Goal: Task Accomplishment & Management: Complete application form

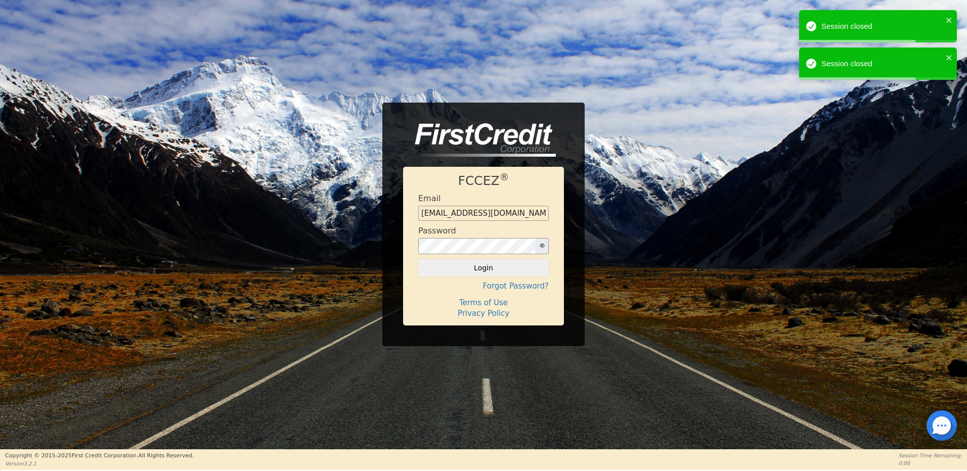
click at [487, 262] on button "Login" at bounding box center [483, 267] width 130 height 17
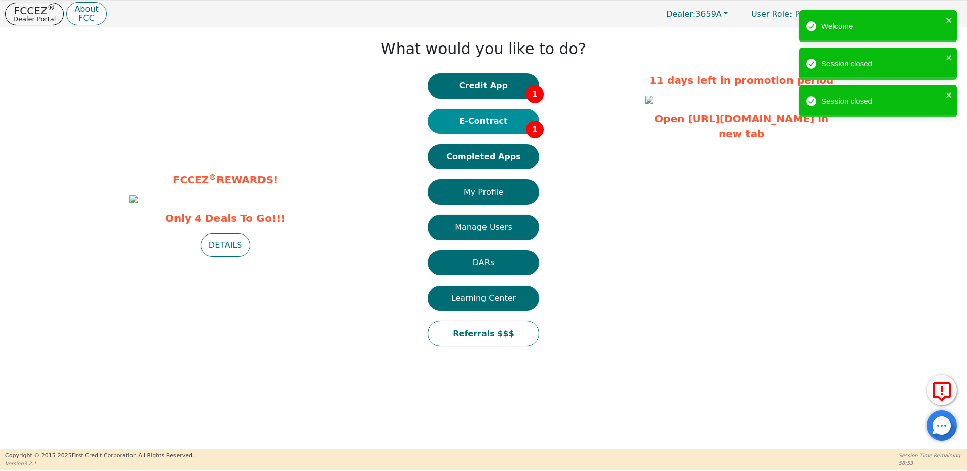
click at [497, 122] on button "E-Contract 1" at bounding box center [483, 121] width 111 height 25
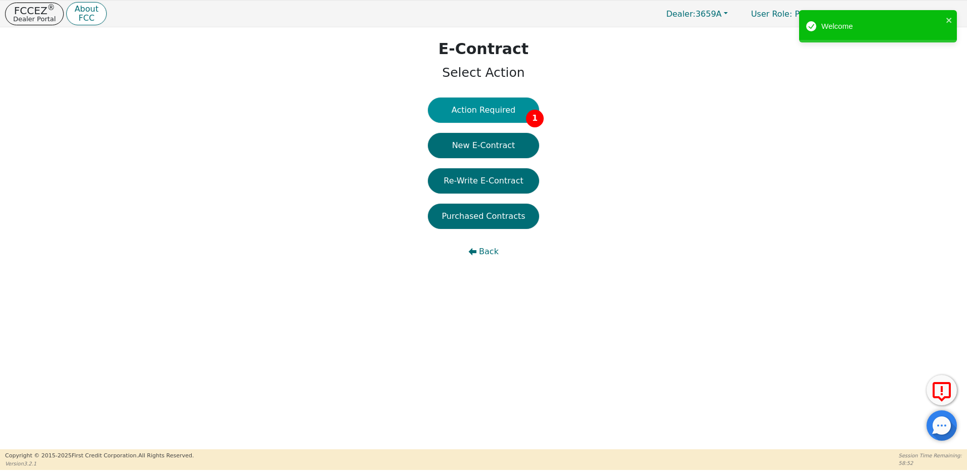
click at [500, 114] on button "Action Required 1" at bounding box center [483, 110] width 111 height 25
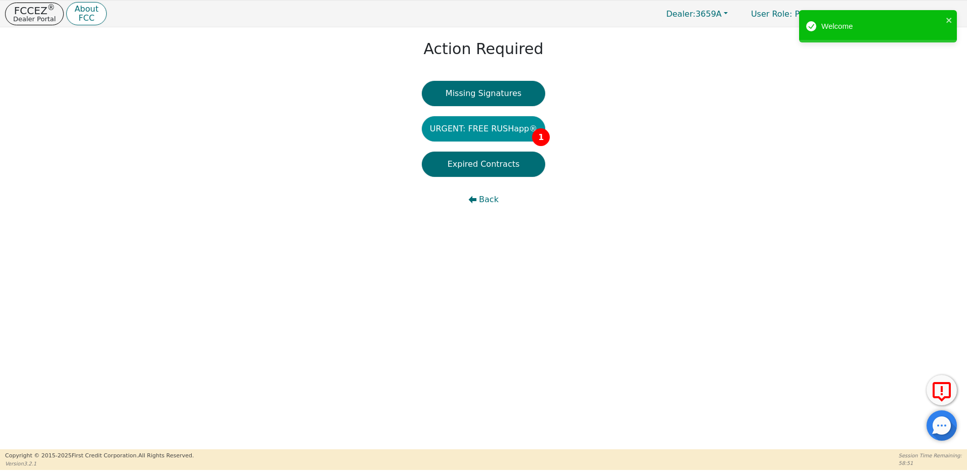
click at [497, 133] on button "URGENT: FREE RUSHapp® 1" at bounding box center [484, 128] width 124 height 25
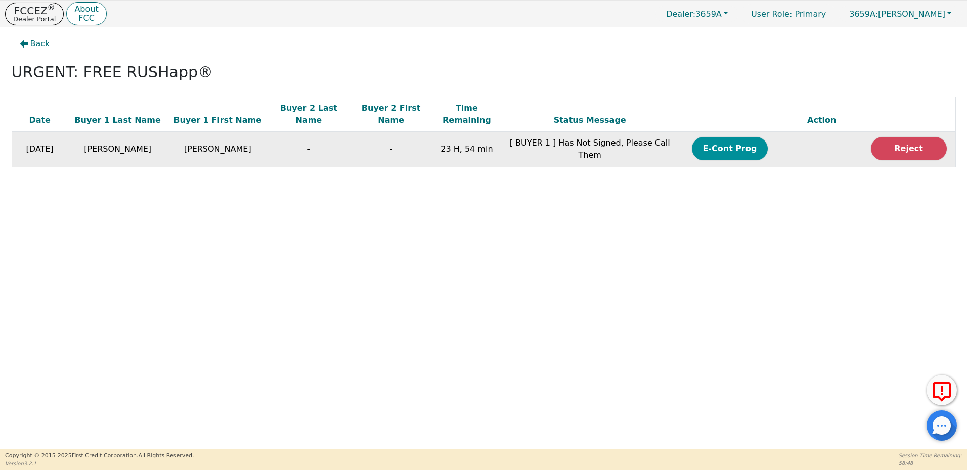
click at [741, 141] on button "E-Cont Prog" at bounding box center [730, 148] width 76 height 23
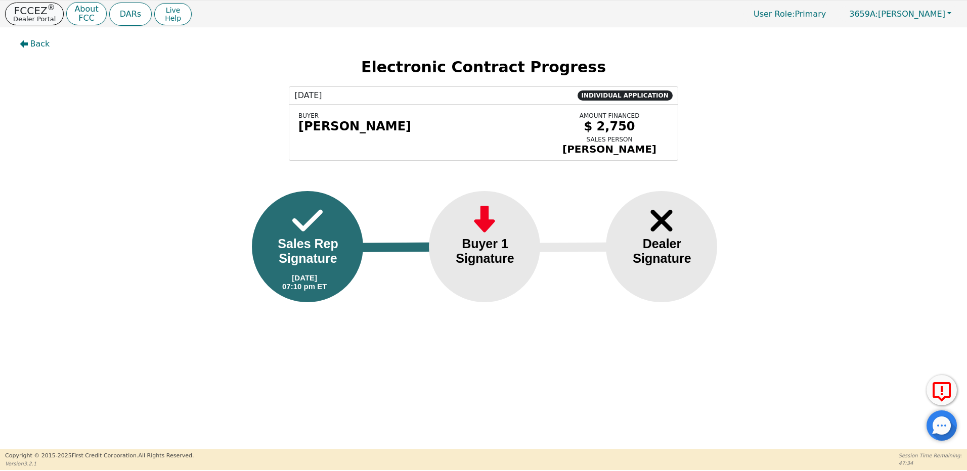
click at [40, 16] on p "Dealer Portal" at bounding box center [34, 19] width 42 height 7
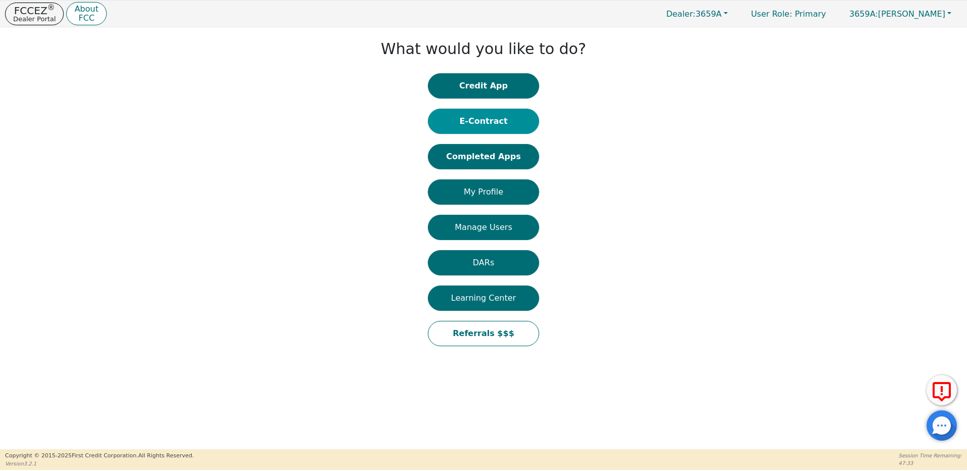
click at [486, 122] on button "E-Contract" at bounding box center [483, 121] width 111 height 25
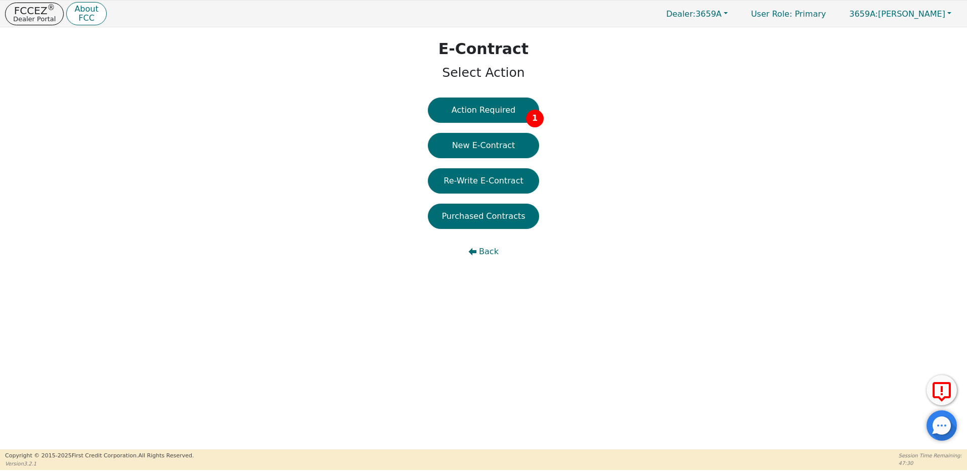
click at [487, 112] on button "Action Required 1" at bounding box center [483, 110] width 111 height 25
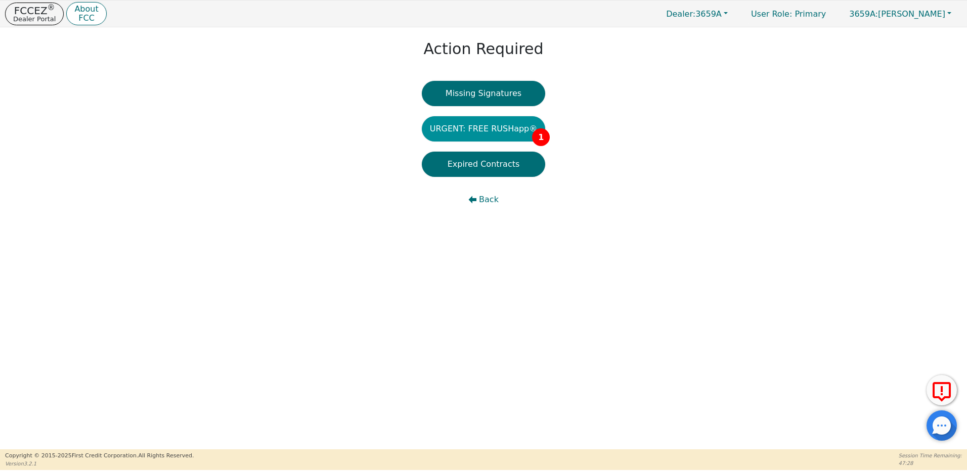
click at [489, 125] on button "URGENT: FREE RUSHapp® 1" at bounding box center [484, 128] width 124 height 25
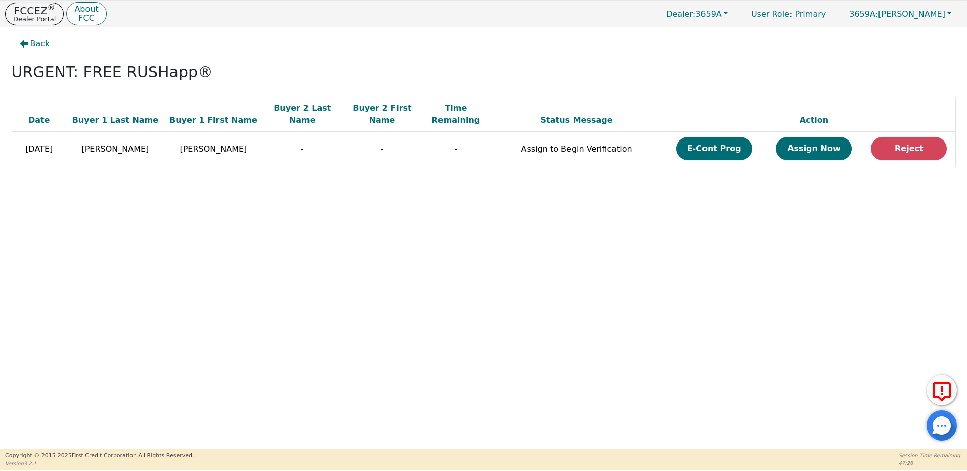
click at [820, 137] on button "Assign Now" at bounding box center [814, 148] width 76 height 23
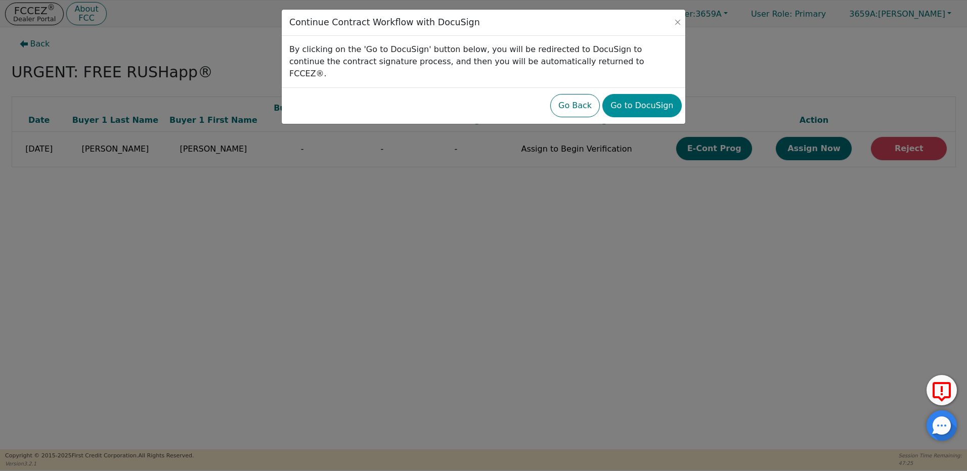
click at [654, 95] on button "Go to DocuSign" at bounding box center [641, 105] width 79 height 23
